Goal: Navigation & Orientation: Find specific page/section

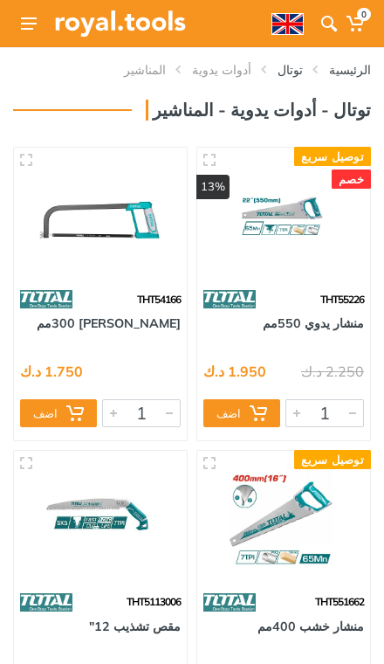
click at [300, 70] on link "توتال" at bounding box center [290, 69] width 25 height 17
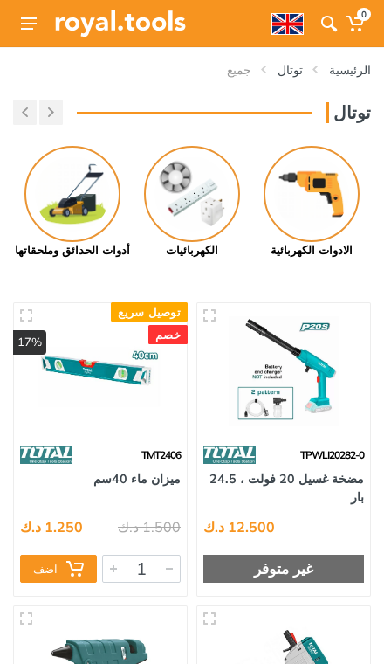
click at [323, 186] on img at bounding box center [312, 194] width 96 height 96
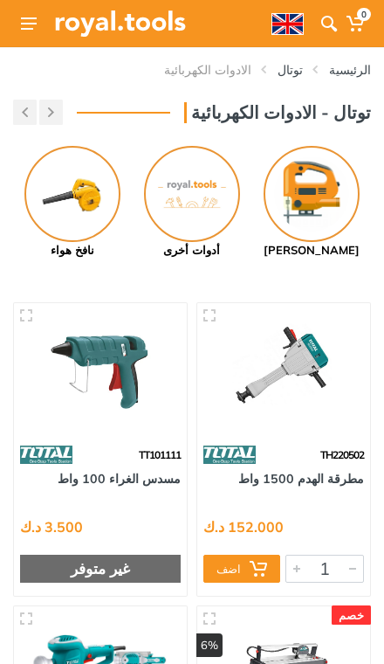
click at [323, 181] on img at bounding box center [312, 194] width 96 height 96
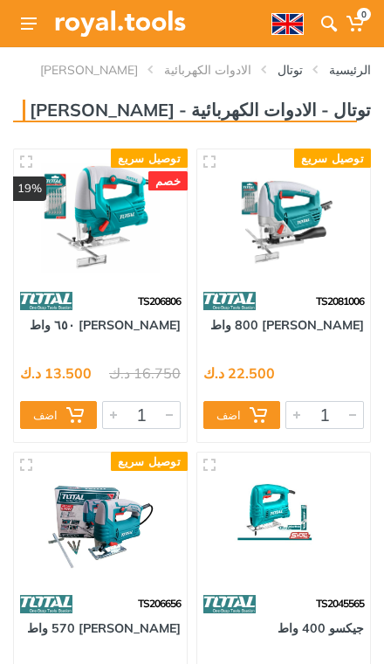
click at [245, 69] on link "الادوات الكهربائية" at bounding box center [207, 69] width 87 height 17
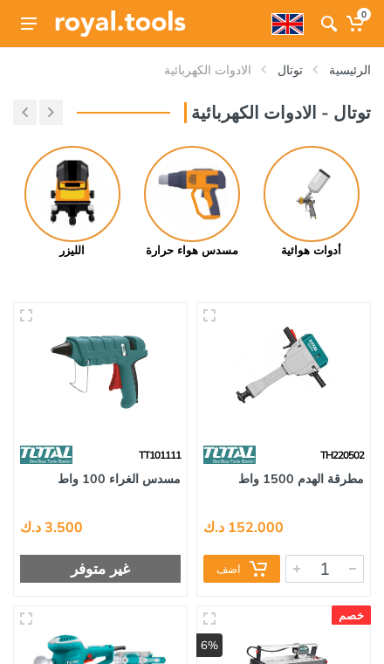
click at [310, 174] on img at bounding box center [312, 194] width 96 height 96
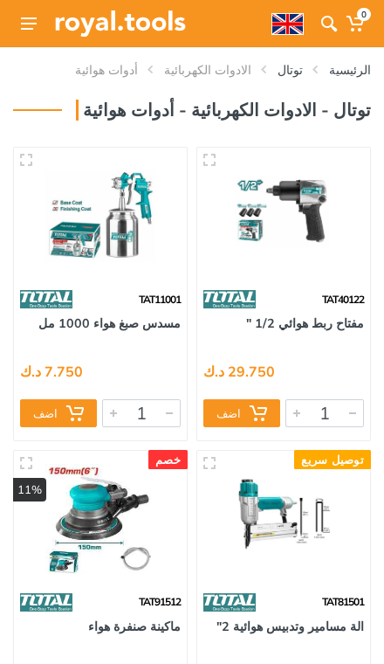
click at [221, 75] on link "الادوات الكهربائية" at bounding box center [207, 69] width 87 height 17
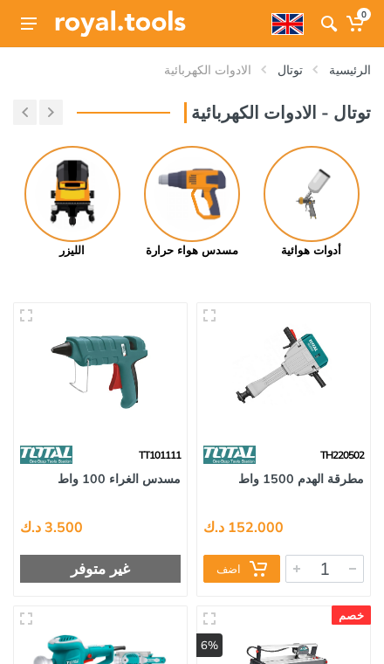
click at [193, 206] on img at bounding box center [192, 194] width 96 height 96
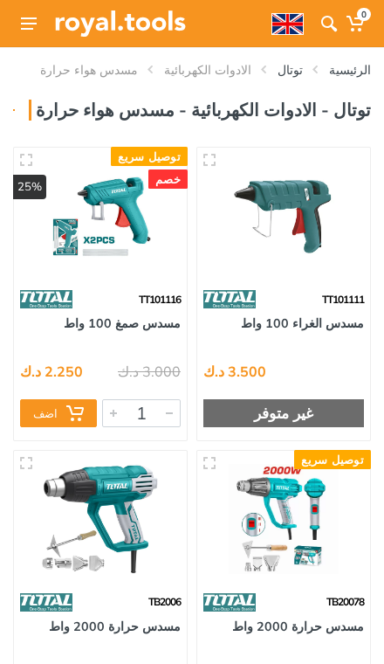
click at [231, 69] on link "الادوات الكهربائية" at bounding box center [207, 69] width 87 height 17
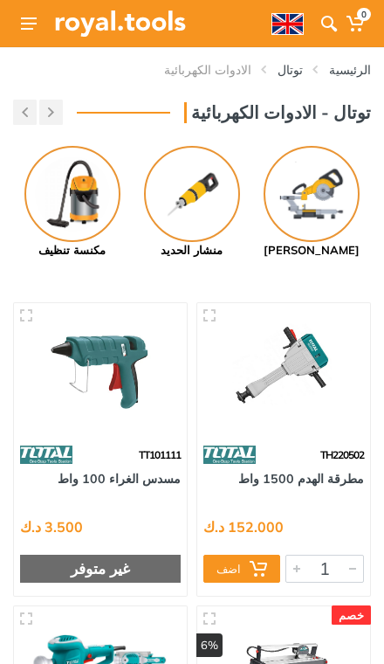
click at [309, 193] on img at bounding box center [312, 194] width 96 height 96
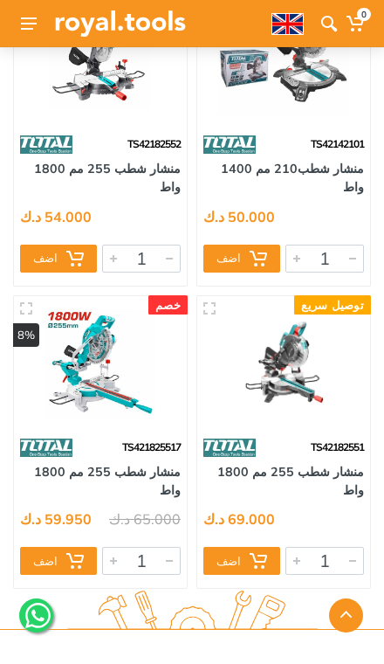
scroll to position [561, 0]
